Goal: Task Accomplishment & Management: Complete application form

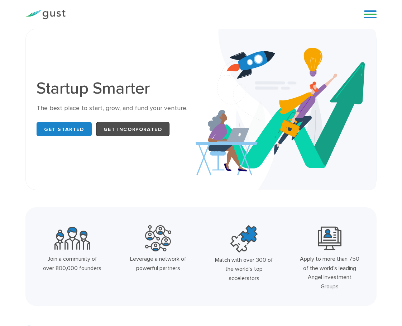
click at [119, 126] on link "Get Incorporated" at bounding box center [133, 129] width 74 height 14
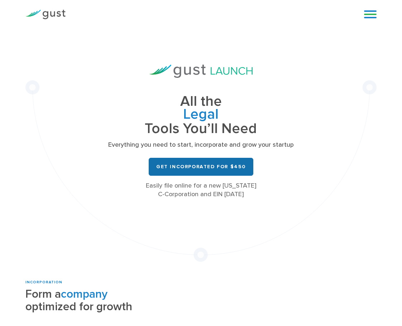
click at [222, 163] on link "Get Incorporated for $450" at bounding box center [201, 167] width 105 height 18
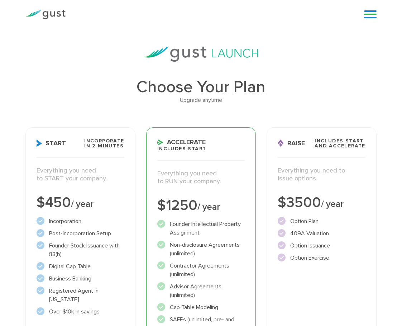
click at [77, 188] on div "Start Incorporate in 2 Minutes Everything you need to START your company. $450 …" at bounding box center [80, 283] width 110 height 313
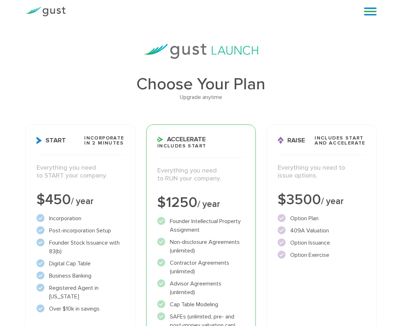
click at [97, 169] on p "Everything you need to START your company." at bounding box center [81, 172] width 88 height 16
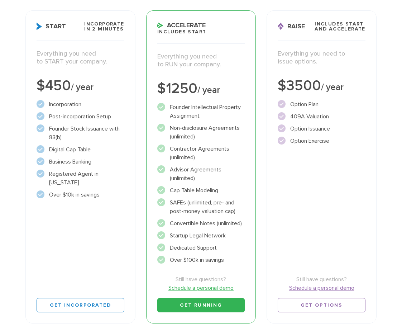
scroll to position [349, 0]
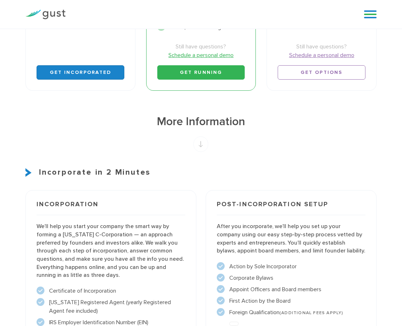
click at [86, 74] on link "Get Incorporated" at bounding box center [81, 72] width 88 height 14
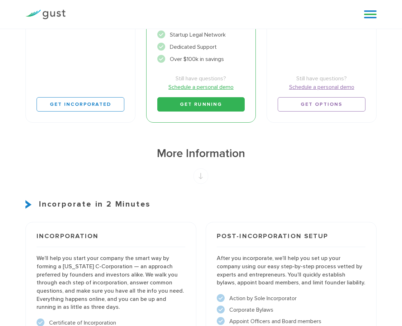
scroll to position [333, 0]
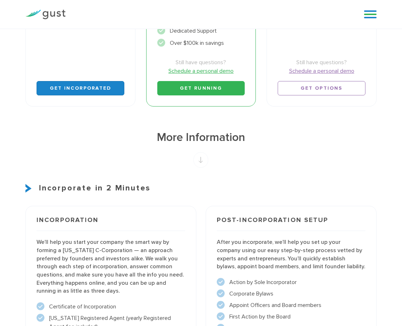
click at [99, 90] on link "Get Incorporated" at bounding box center [81, 88] width 88 height 14
